Goal: Transaction & Acquisition: Purchase product/service

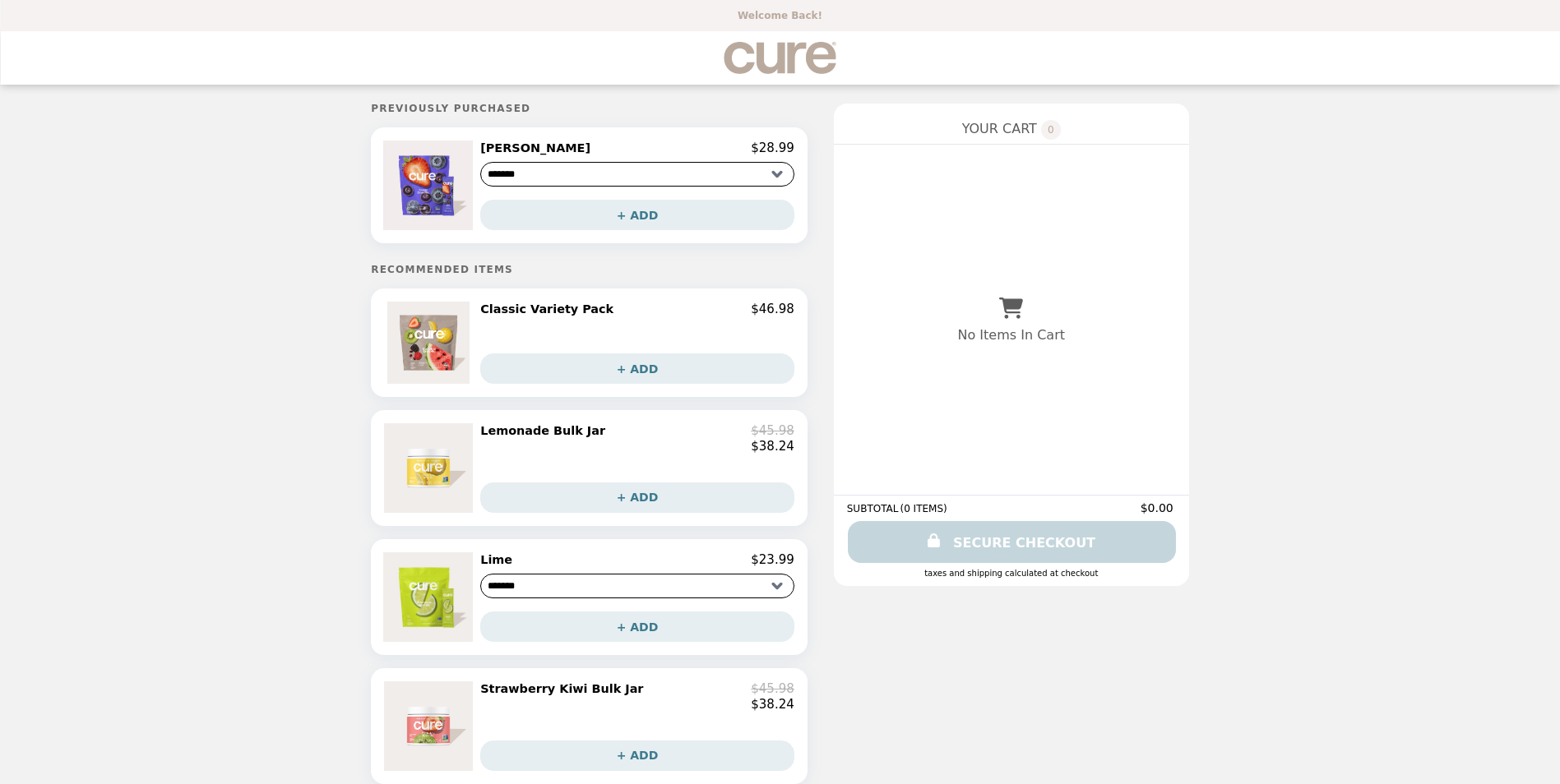
click at [602, 436] on h2 "Lemonade Bulk Jar" at bounding box center [545, 431] width 132 height 15
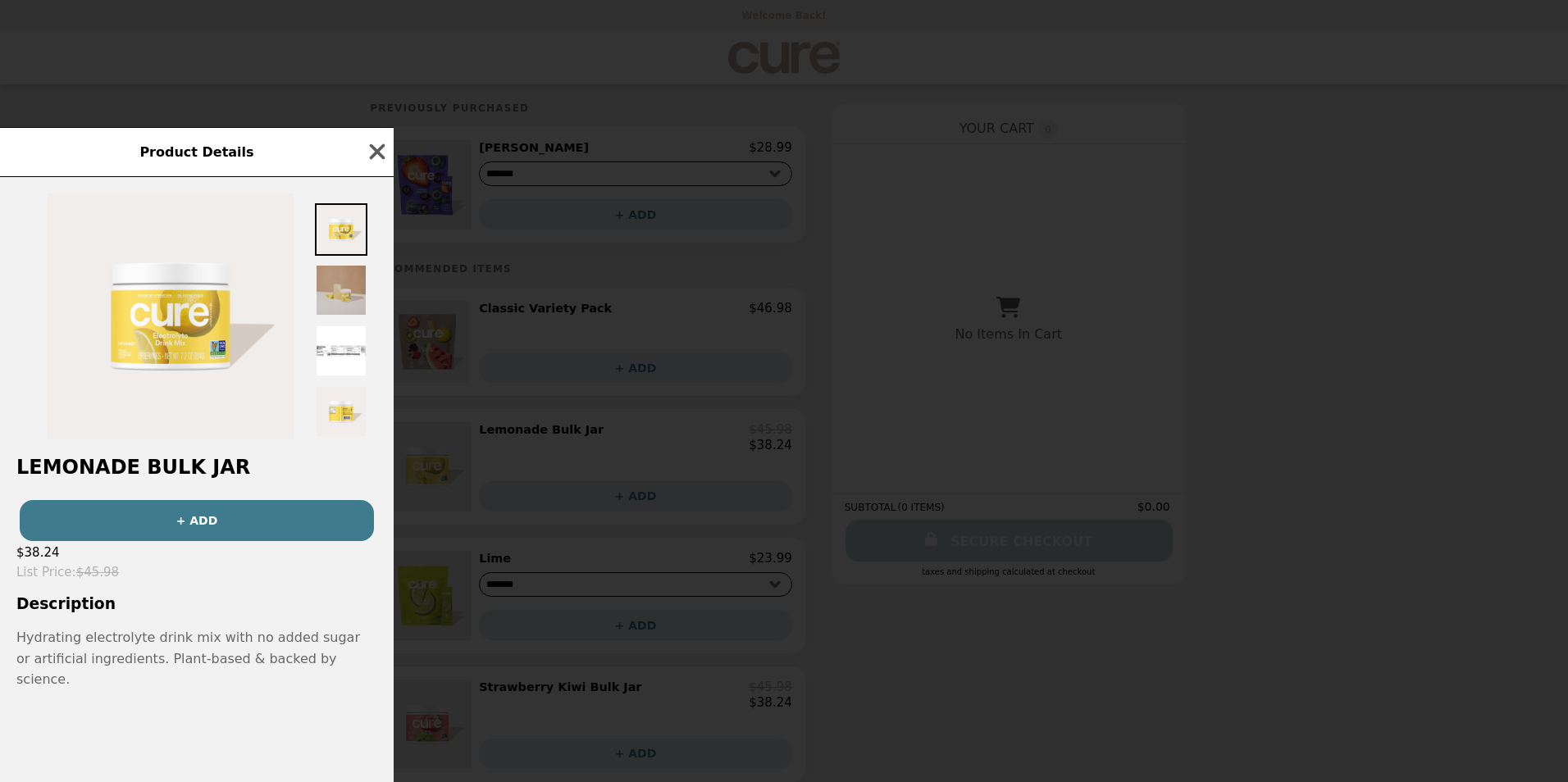
click at [352, 315] on img at bounding box center [341, 290] width 52 height 52
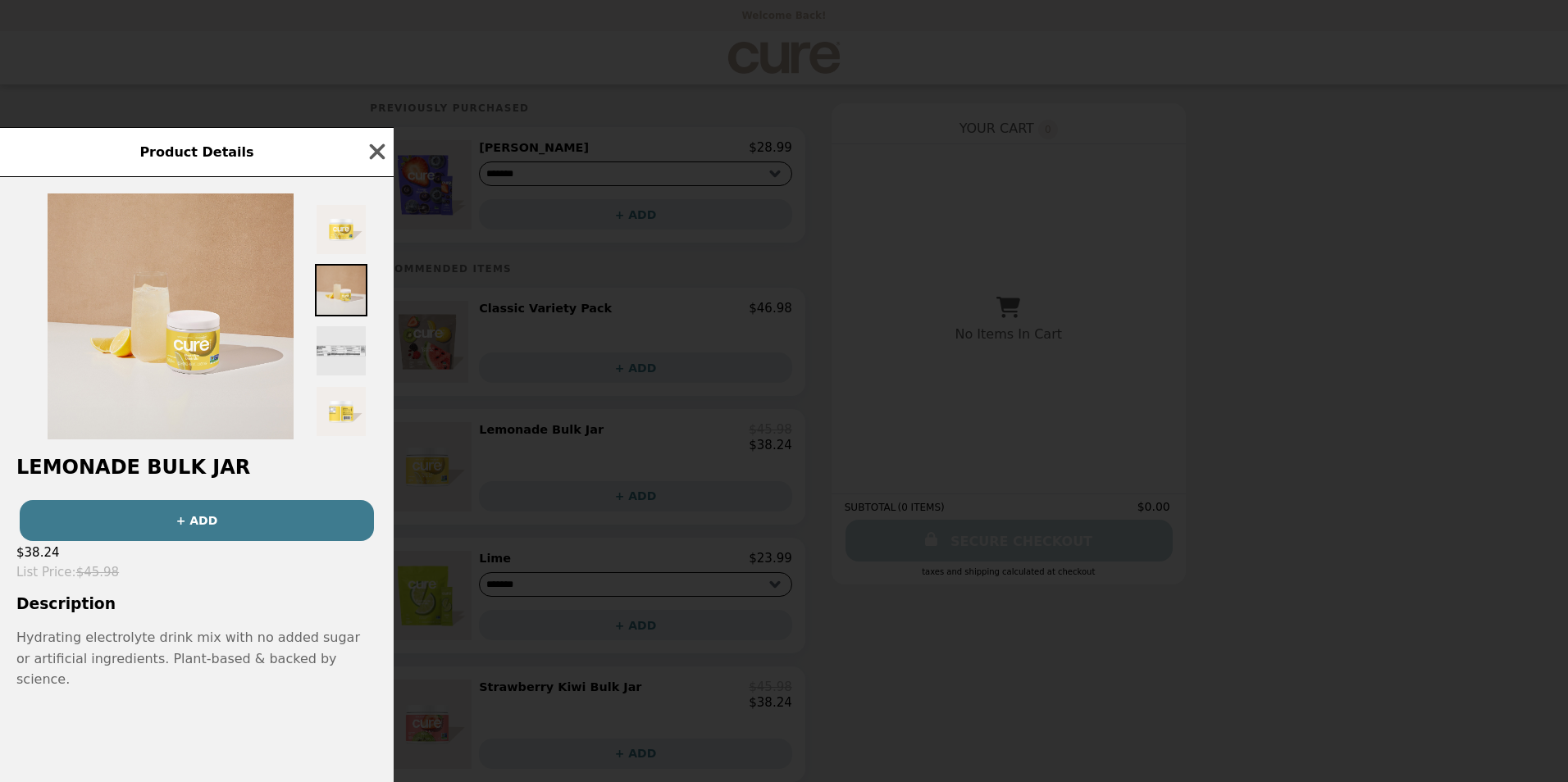
click at [343, 365] on img at bounding box center [341, 351] width 52 height 52
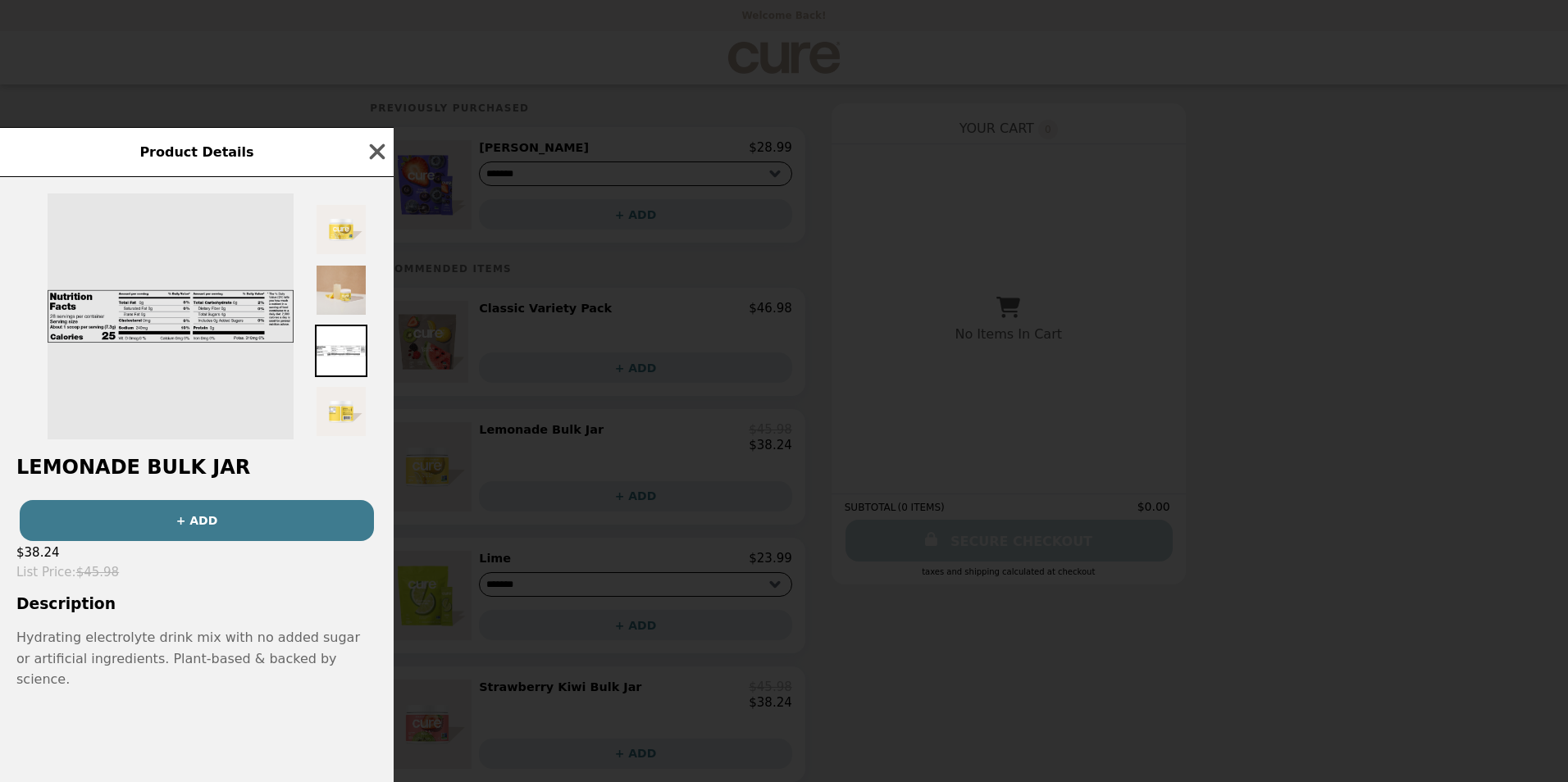
click at [197, 369] on img at bounding box center [170, 317] width 246 height 246
click at [80, 324] on img at bounding box center [170, 317] width 246 height 246
click at [195, 367] on img at bounding box center [170, 317] width 246 height 246
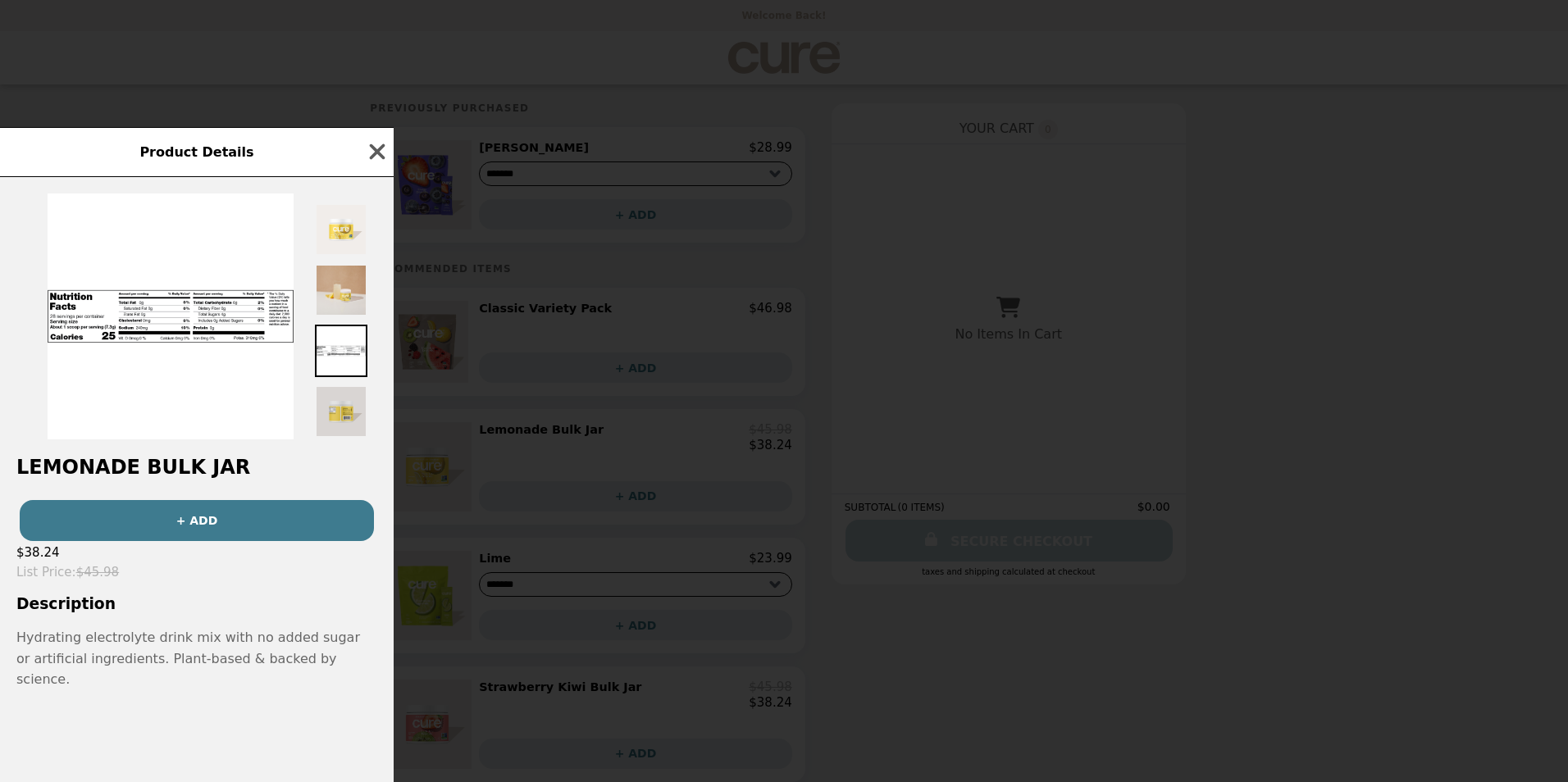
click at [340, 412] on img at bounding box center [341, 411] width 52 height 52
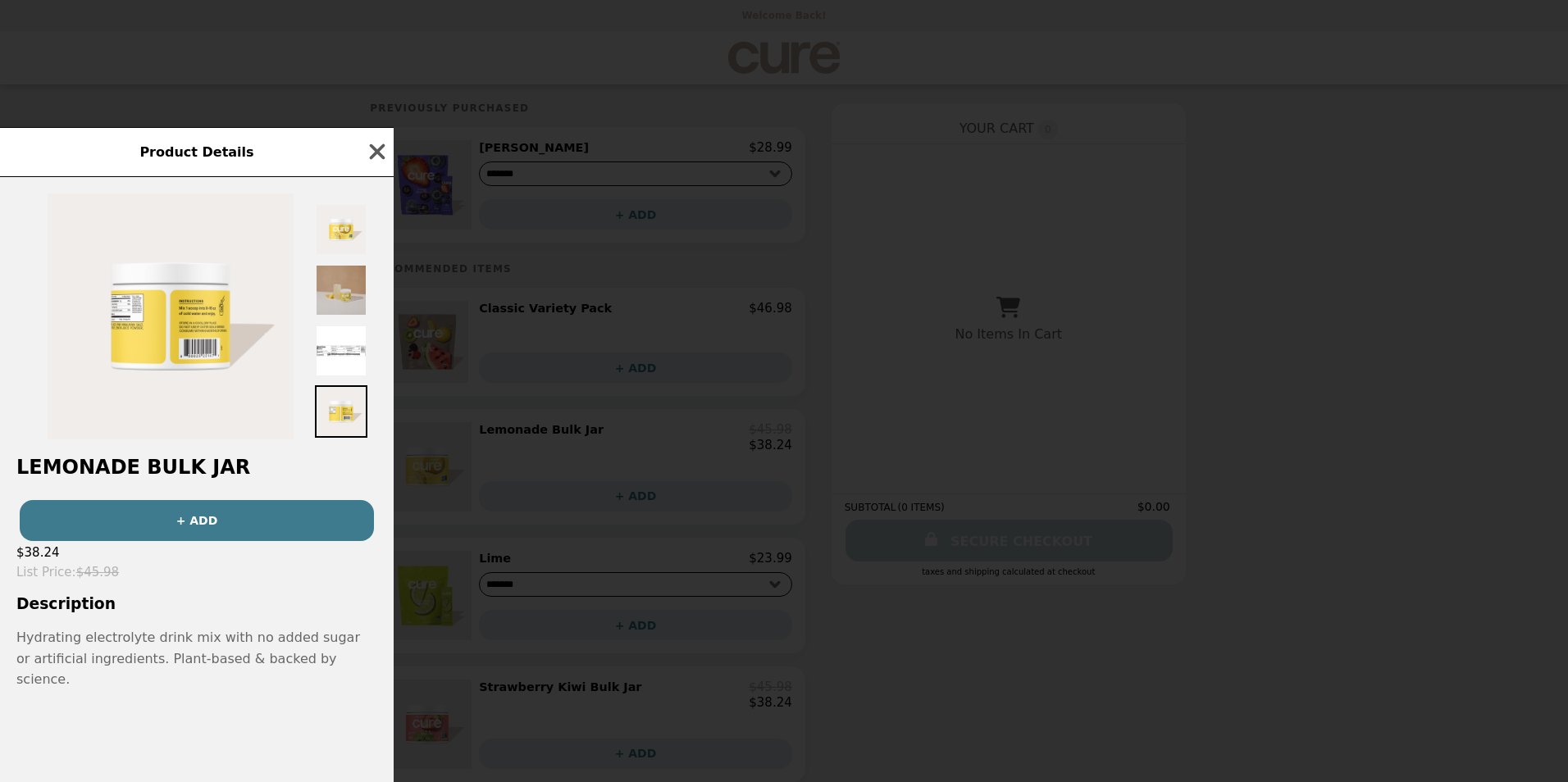
click at [339, 285] on img at bounding box center [341, 290] width 52 height 52
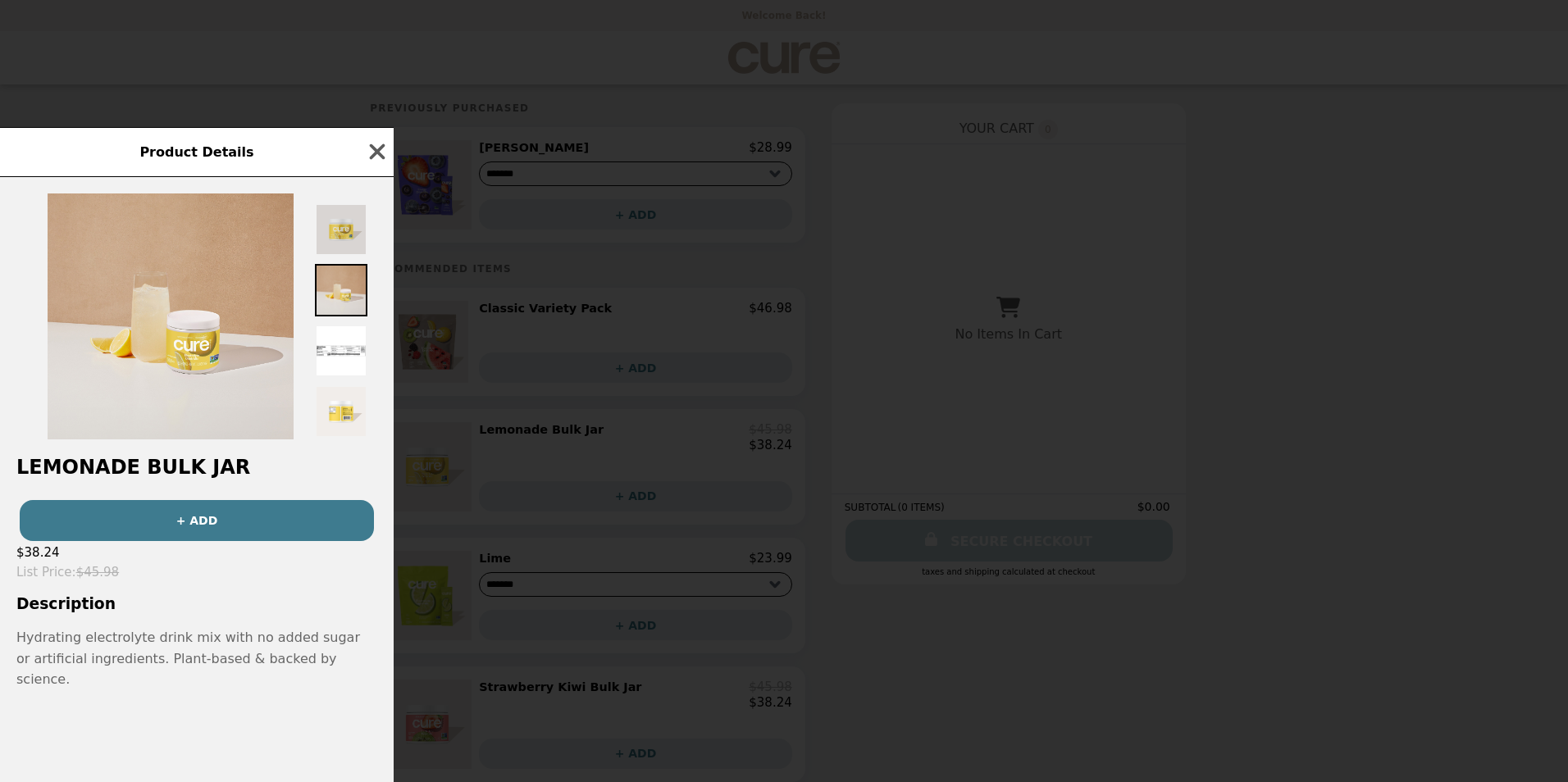
click at [341, 251] on img at bounding box center [341, 229] width 52 height 52
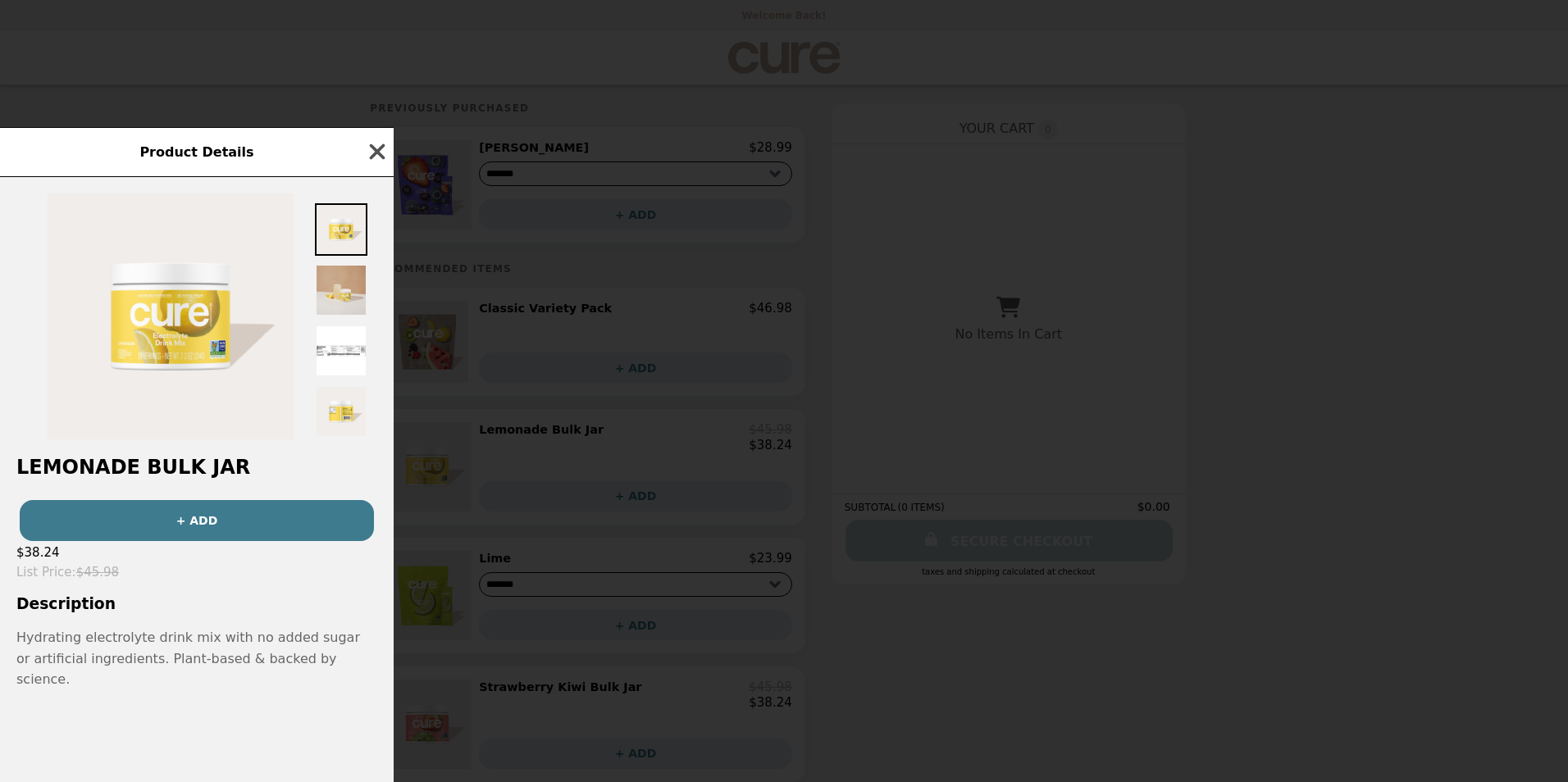
click at [378, 160] on icon "button" at bounding box center [377, 152] width 16 height 16
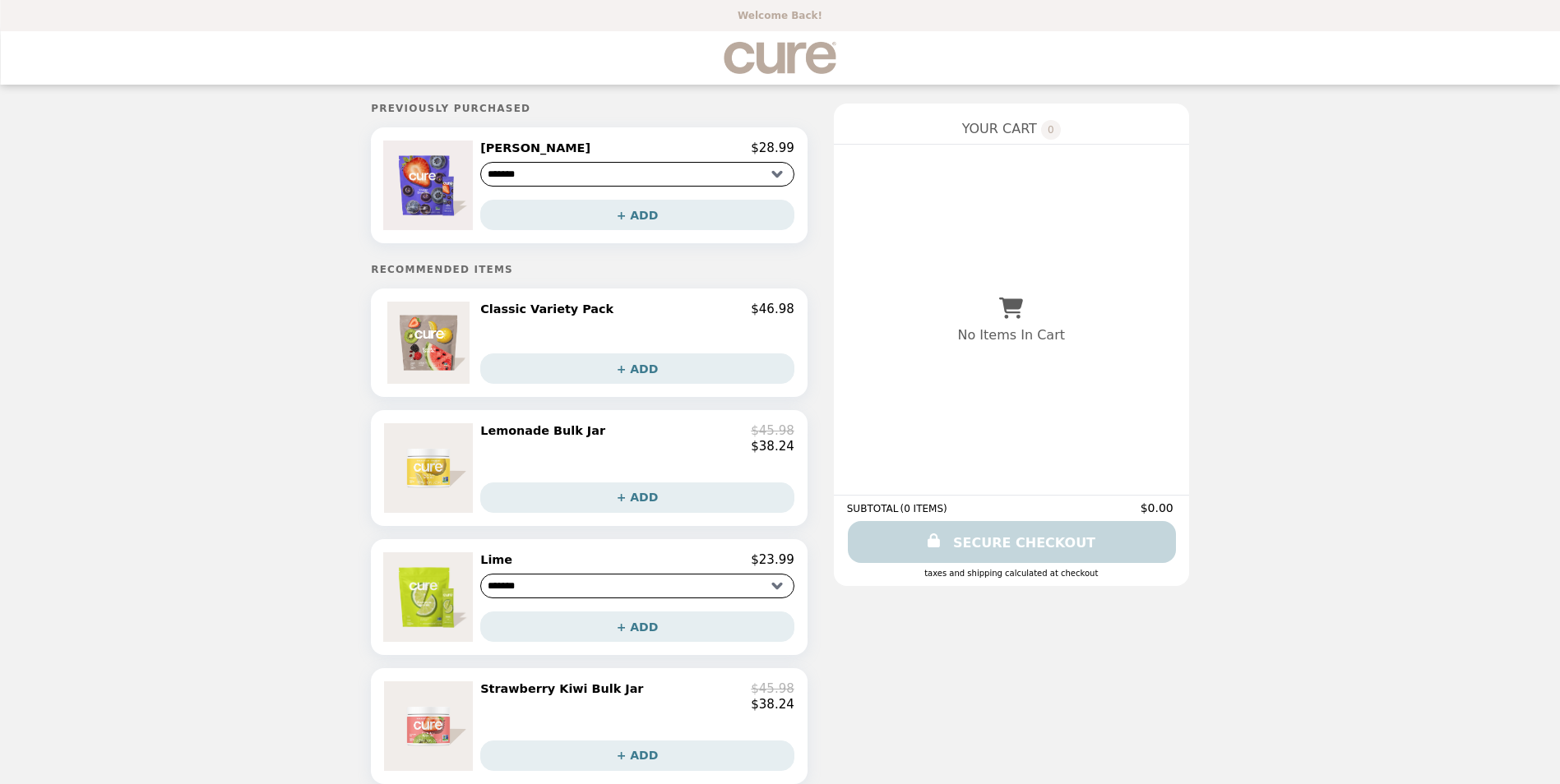
drag, startPoint x: 291, startPoint y: 151, endPoint x: 150, endPoint y: 228, distance: 160.7
click at [150, 228] on div "Welcome Back! 0 Previously Purchased Acai Berry $28.99 ******* ******* + ADD Re…" at bounding box center [780, 778] width 1560 height 1557
click at [777, 54] on img "Main" at bounding box center [780, 58] width 114 height 34
click at [621, 510] on button "+ ADD" at bounding box center [637, 497] width 315 height 31
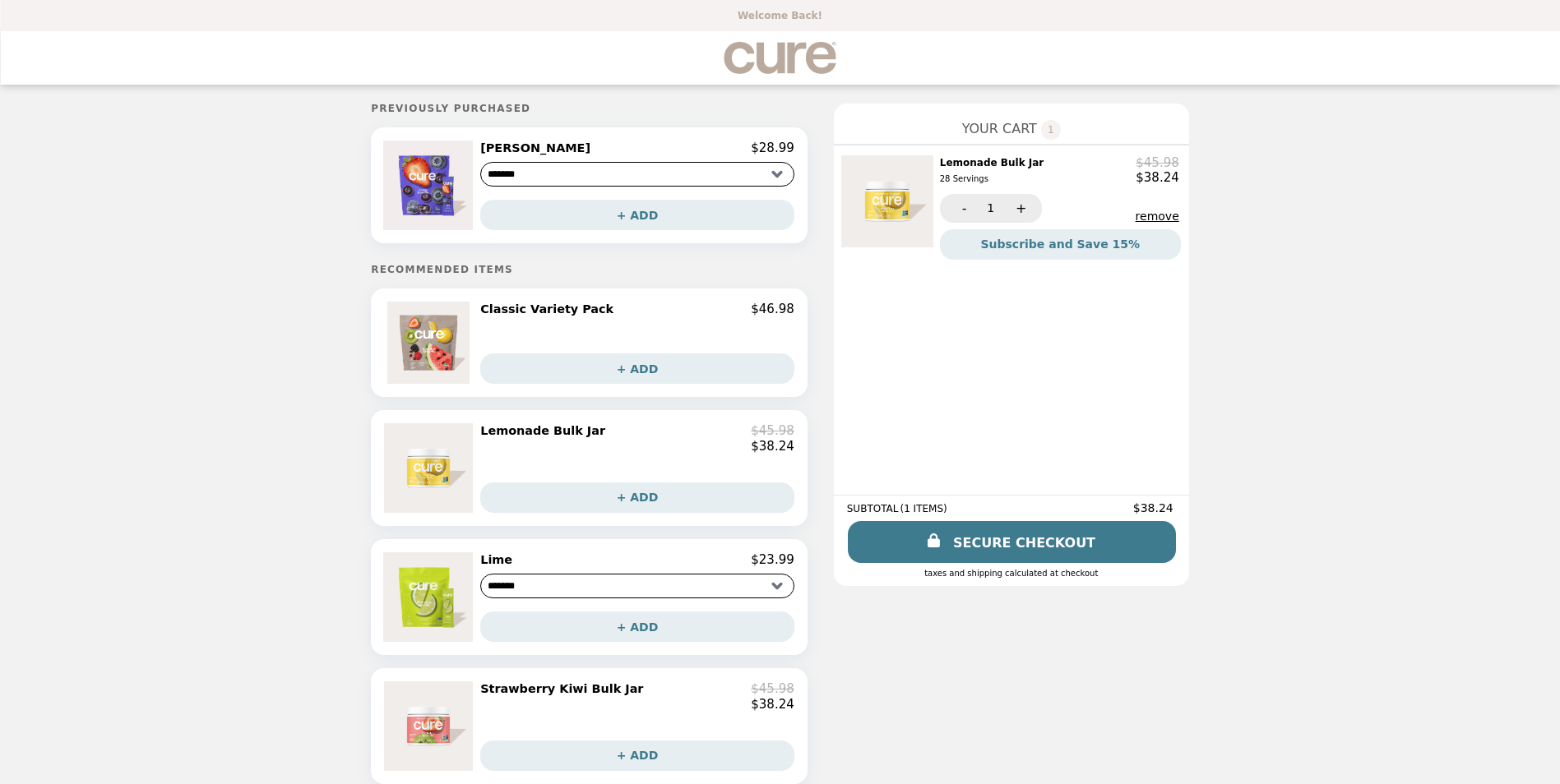
click at [1136, 215] on button "remove" at bounding box center [1158, 217] width 44 height 13
